Goal: Task Accomplishment & Management: Manage account settings

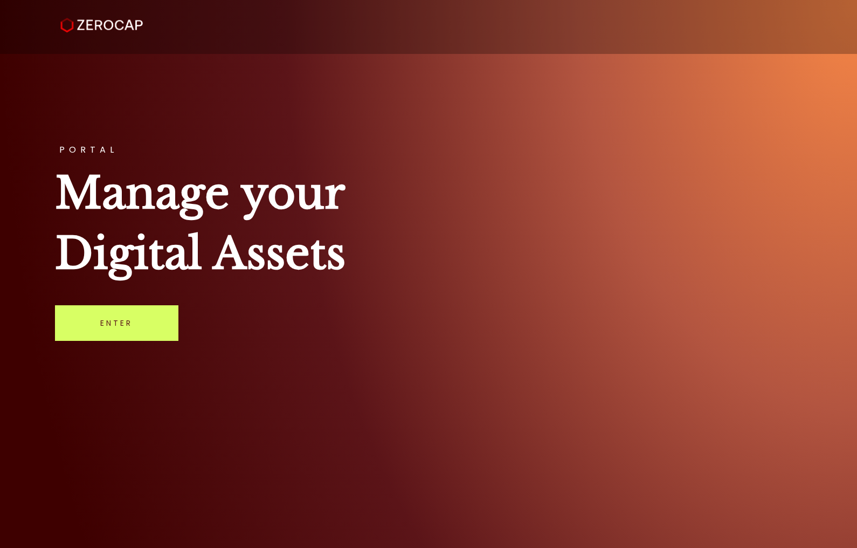
click at [119, 330] on link "Enter" at bounding box center [116, 323] width 123 height 36
click at [208, 136] on div "PORTAL Manage your Digital Assets Enter" at bounding box center [428, 274] width 857 height 548
click at [132, 322] on link "Enter" at bounding box center [116, 323] width 123 height 36
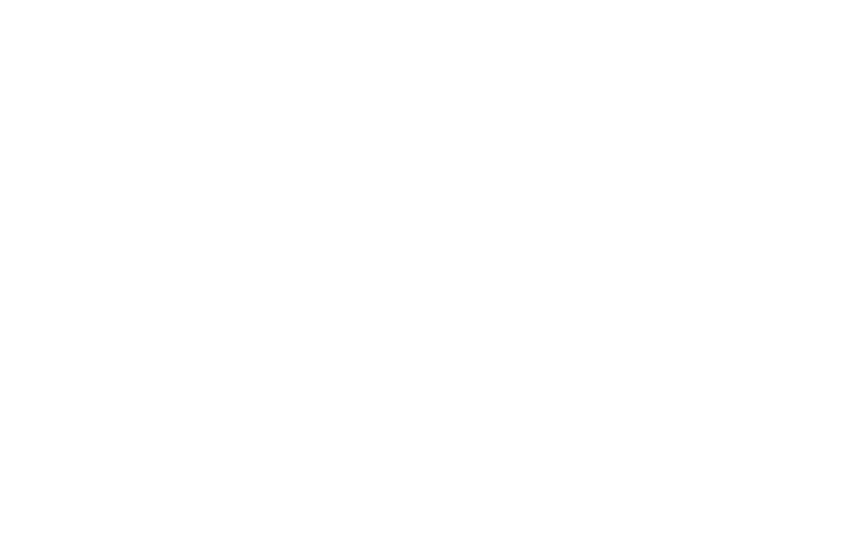
click at [648, 0] on html "#icon-aud_portfolio .cls-1 { font-size: 12px; fill: #fdfbfb; font-family: "Adob…" at bounding box center [428, 0] width 857 height 0
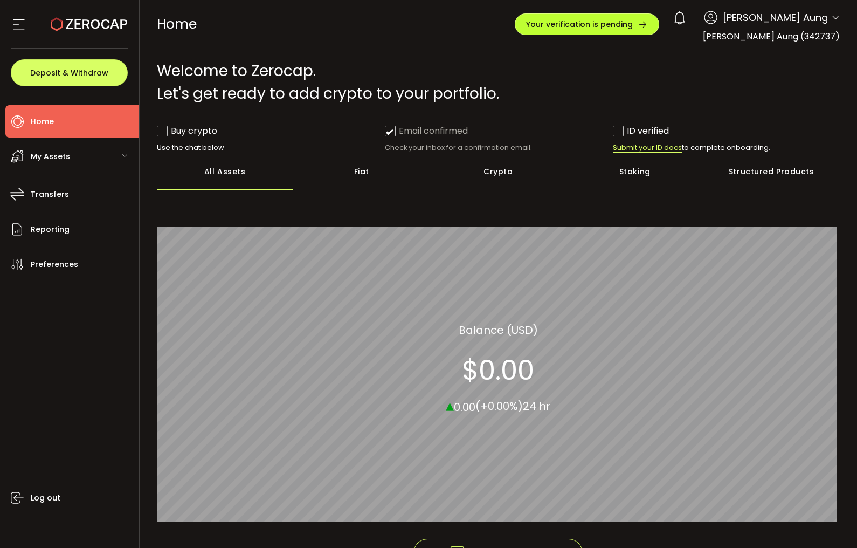
click at [624, 27] on span "Your verification is pending" at bounding box center [579, 24] width 107 height 8
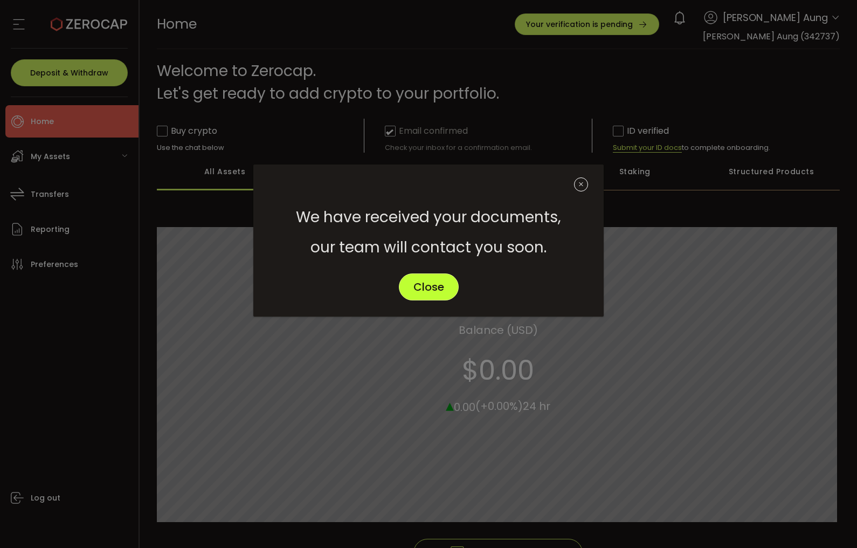
click at [444, 287] on button "Close" at bounding box center [429, 286] width 60 height 27
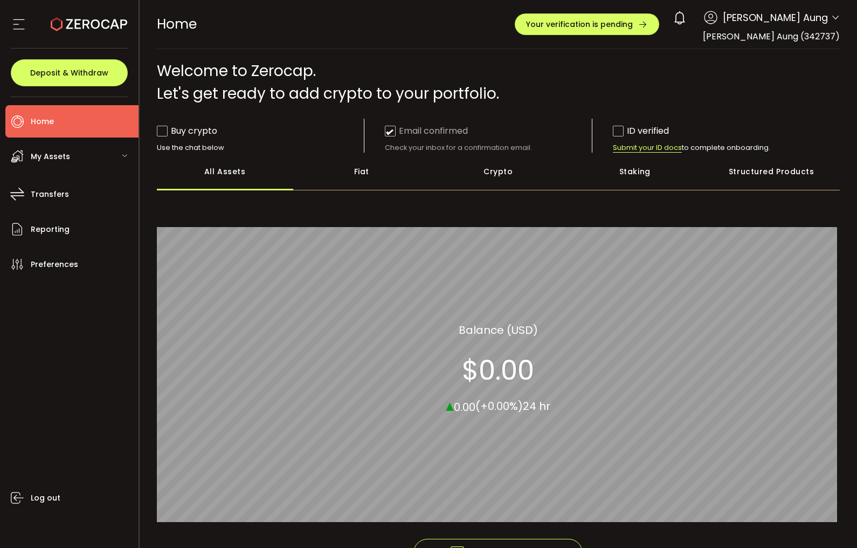
click at [101, 158] on div "My Assets" at bounding box center [71, 156] width 133 height 32
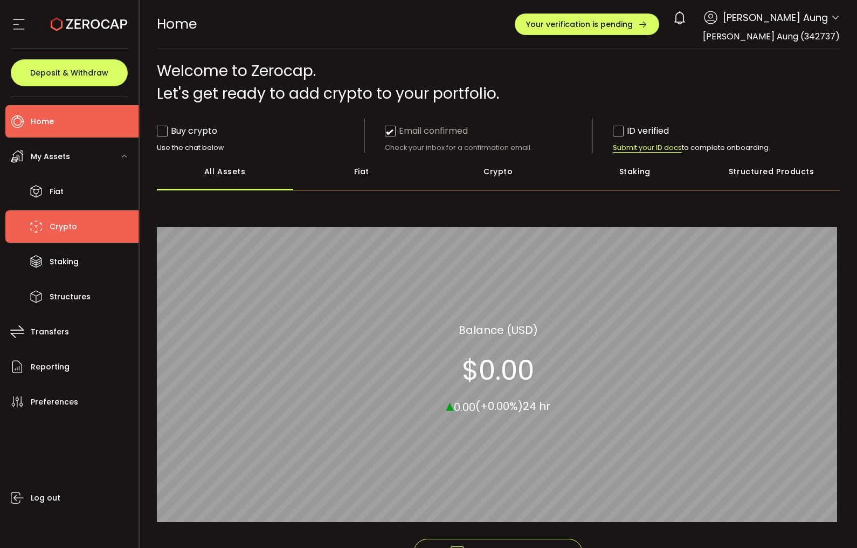
click at [70, 230] on span "Crypto" at bounding box center [63, 227] width 27 height 16
click at [71, 228] on span "Crypto" at bounding box center [63, 227] width 27 height 16
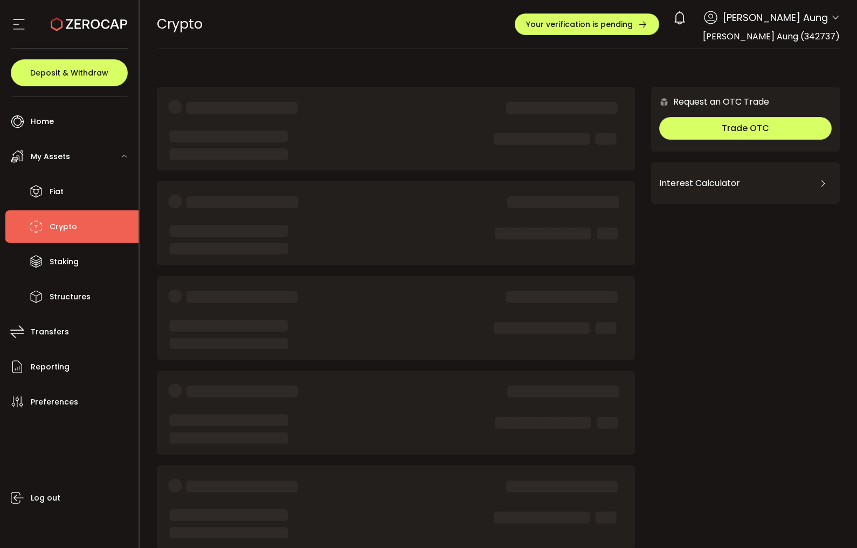
click at [103, 228] on li "Crypto" at bounding box center [71, 226] width 133 height 32
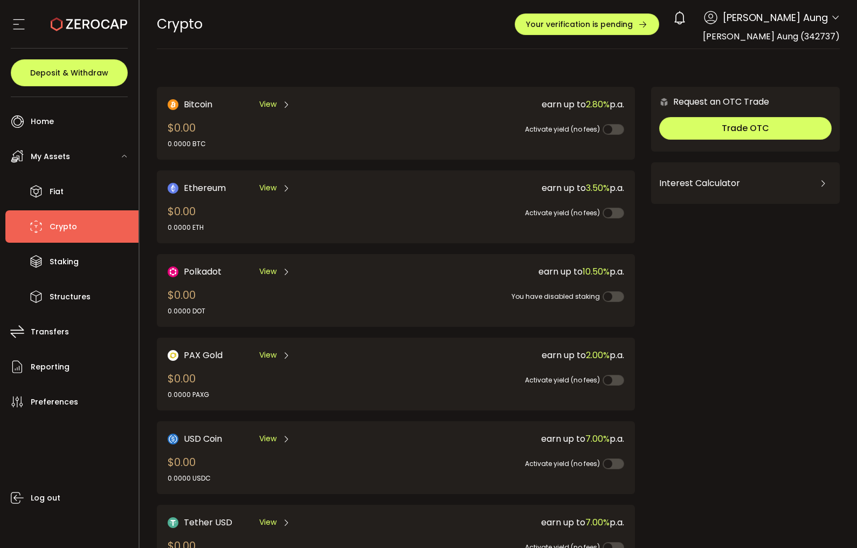
click at [616, 129] on span at bounding box center [614, 129] width 22 height 11
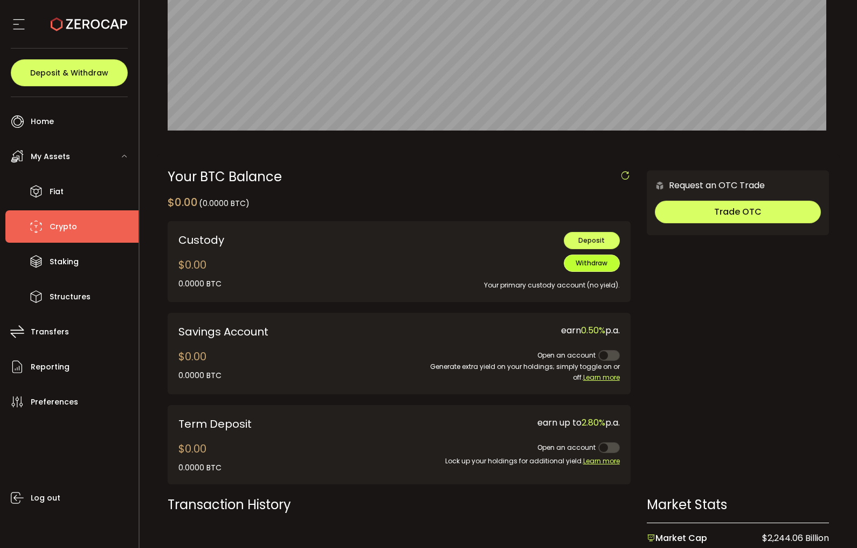
scroll to position [216, 0]
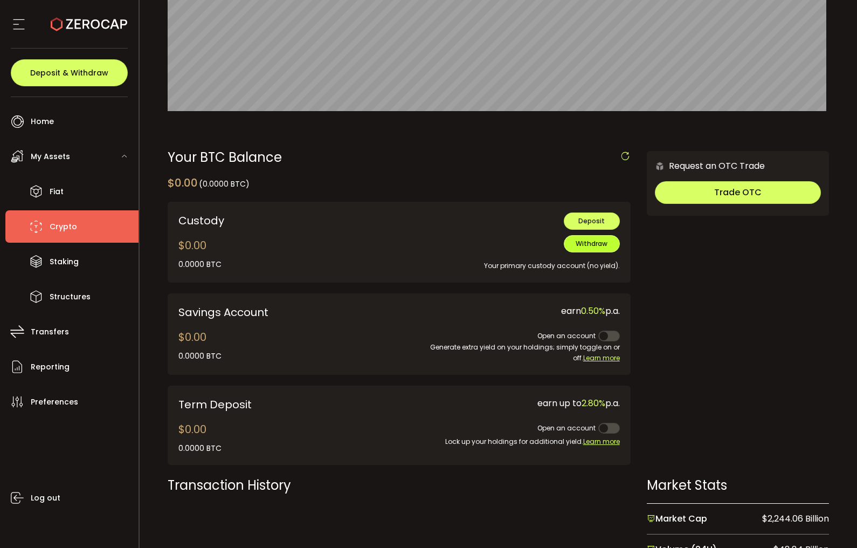
click at [596, 243] on span "Withdraw" at bounding box center [592, 243] width 32 height 9
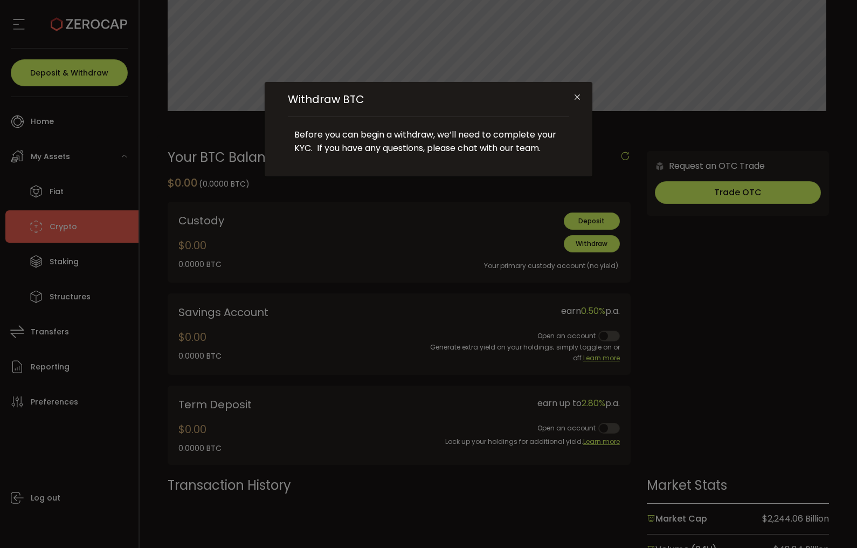
click at [579, 97] on icon "Close" at bounding box center [577, 97] width 9 height 9
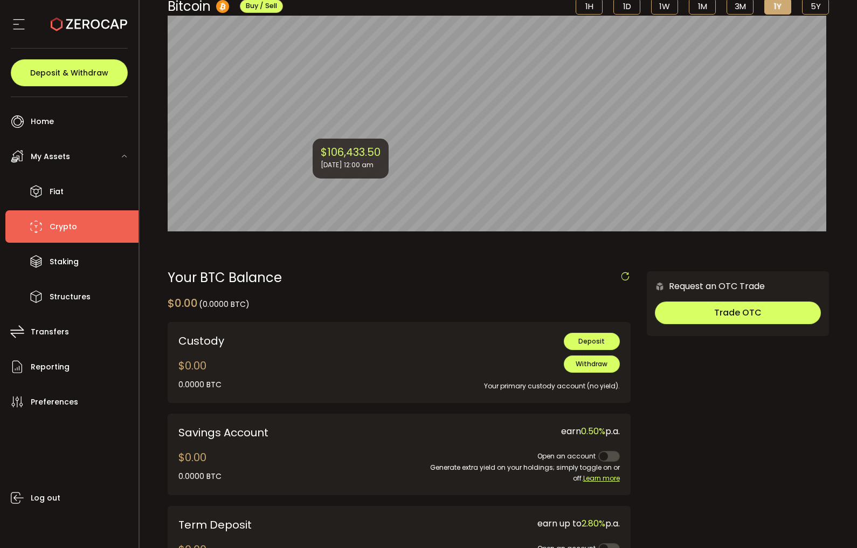
scroll to position [0, 0]
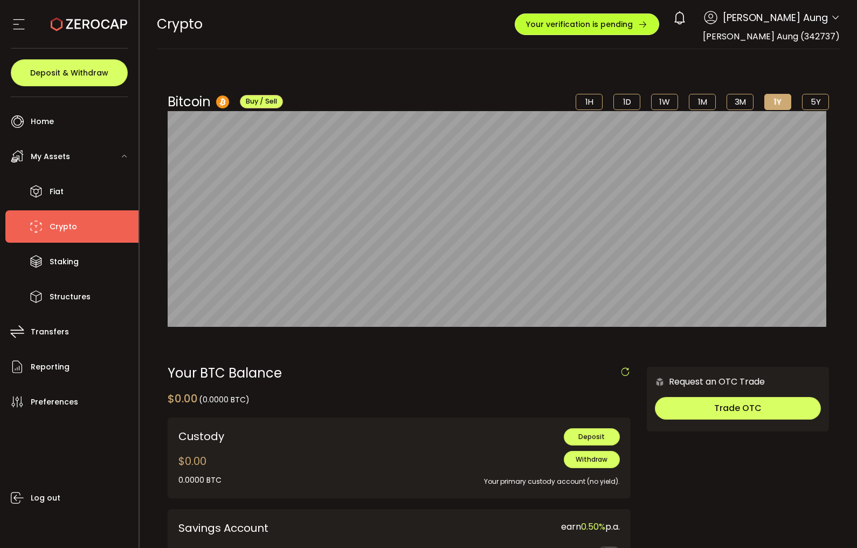
click at [633, 20] on span "Your verification is pending" at bounding box center [579, 24] width 107 height 8
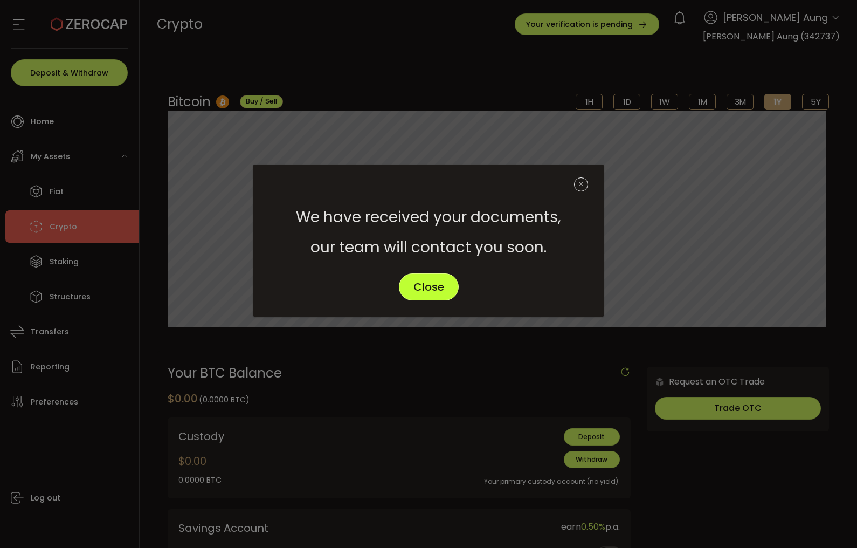
click at [435, 285] on span "Close" at bounding box center [428, 286] width 31 height 11
